Goal: Book appointment/travel/reservation

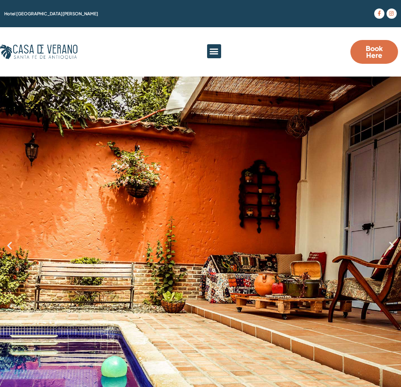
click at [371, 53] on span "Book Here" at bounding box center [373, 52] width 27 height 14
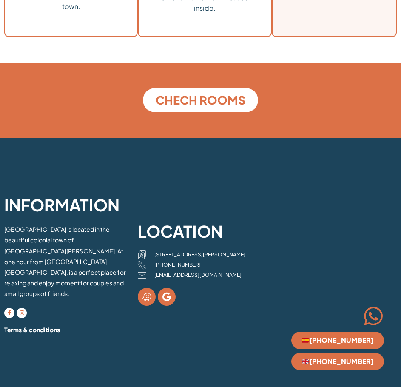
scroll to position [2294, 0]
